Goal: Task Accomplishment & Management: Manage account settings

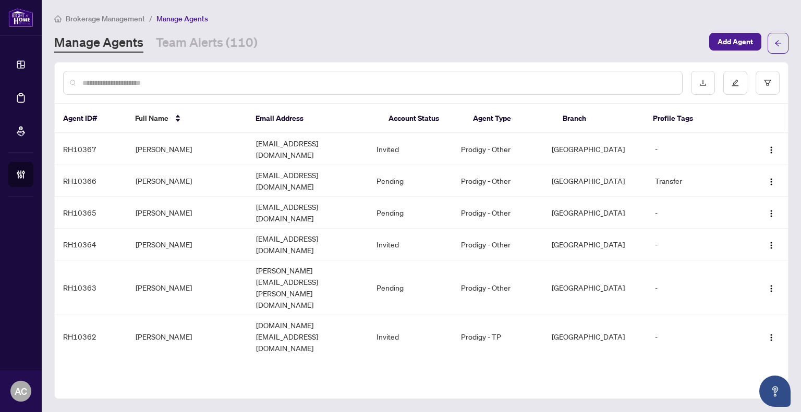
click at [129, 79] on input "text" at bounding box center [377, 82] width 591 height 11
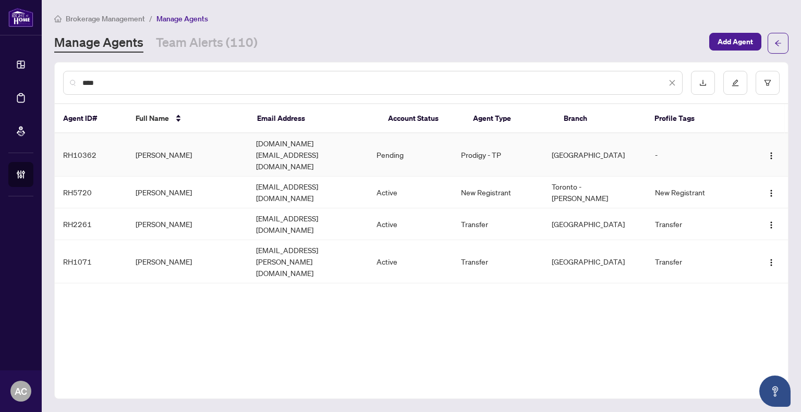
type input "****"
click at [177, 148] on td "[PERSON_NAME]" at bounding box center [187, 154] width 120 height 43
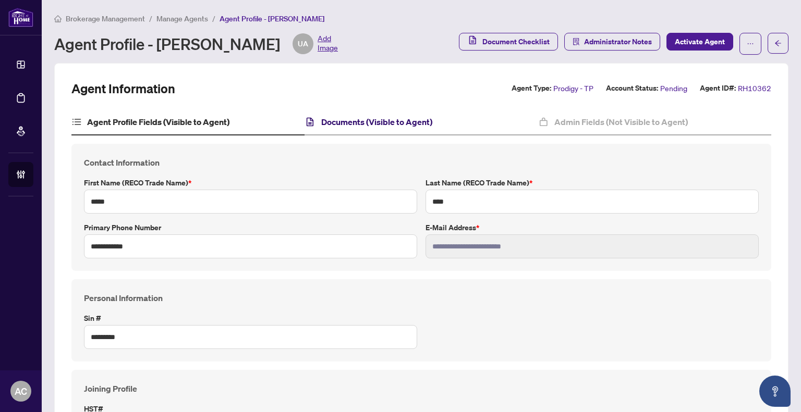
click at [352, 122] on h4 "Documents (Visible to Agent)" at bounding box center [376, 122] width 111 height 13
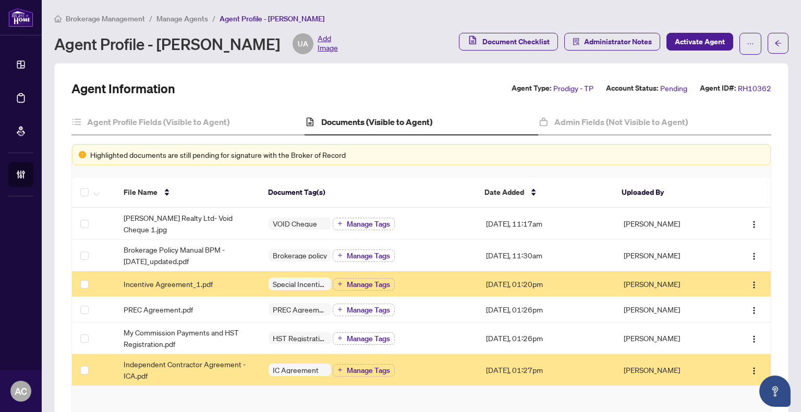
scroll to position [80, 0]
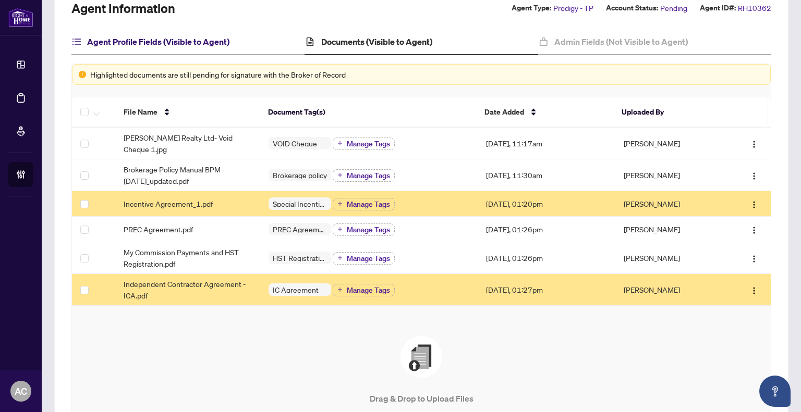
click at [192, 37] on h4 "Agent Profile Fields (Visible to Agent)" at bounding box center [158, 41] width 142 height 13
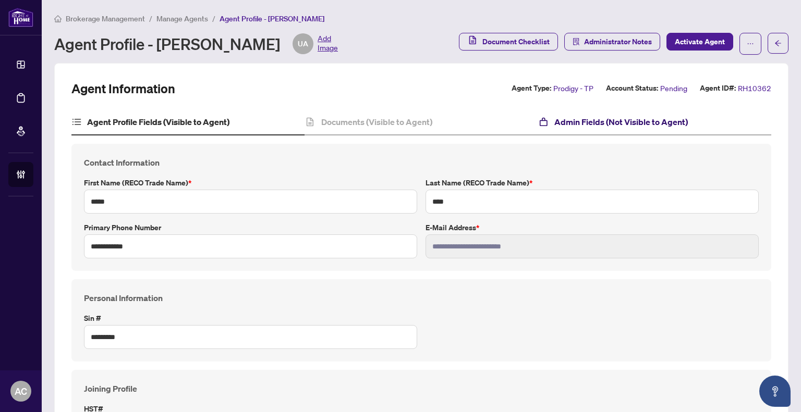
click at [610, 121] on h4 "Admin Fields (Not Visible to Agent)" at bounding box center [620, 122] width 133 height 13
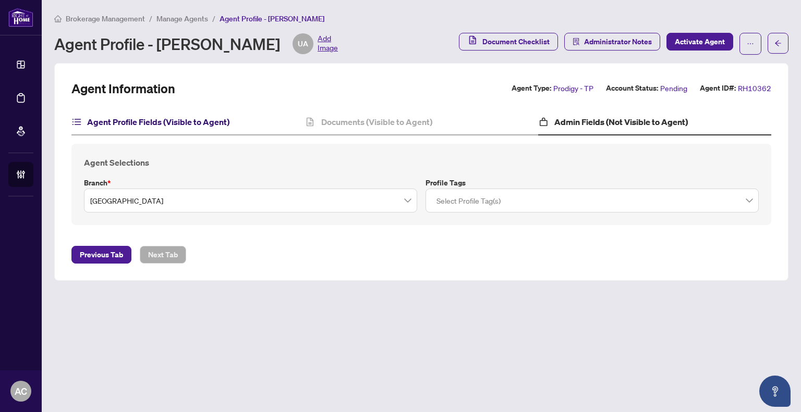
click at [152, 117] on h4 "Agent Profile Fields (Visible to Agent)" at bounding box center [158, 122] width 142 height 13
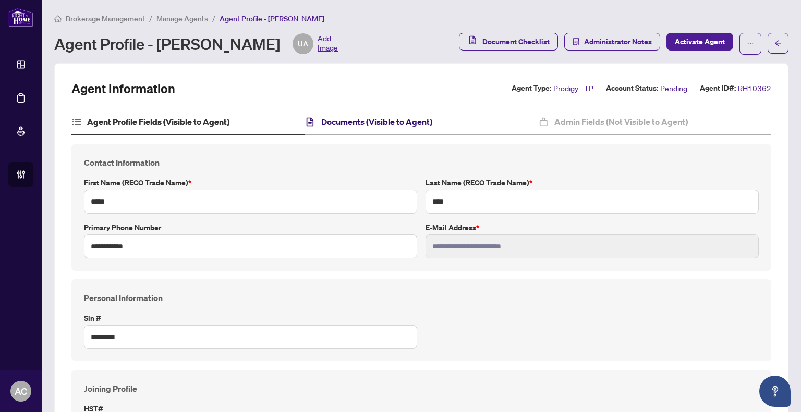
click at [382, 118] on h4 "Documents (Visible to Agent)" at bounding box center [376, 122] width 111 height 13
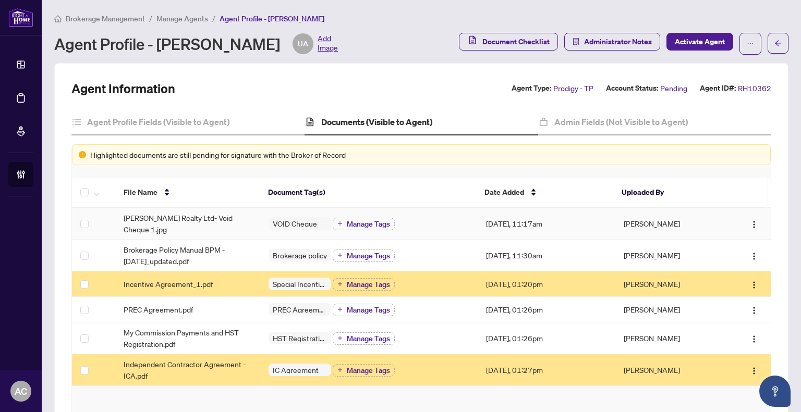
scroll to position [213, 0]
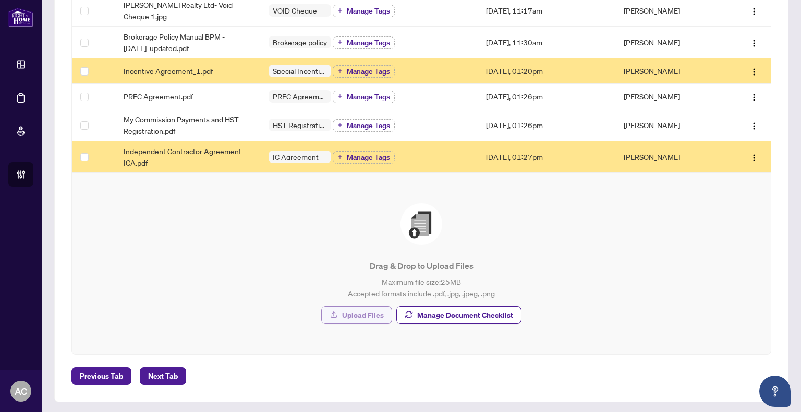
click at [348, 308] on span "Upload Files" at bounding box center [363, 315] width 42 height 17
